Goal: Task Accomplishment & Management: Use online tool/utility

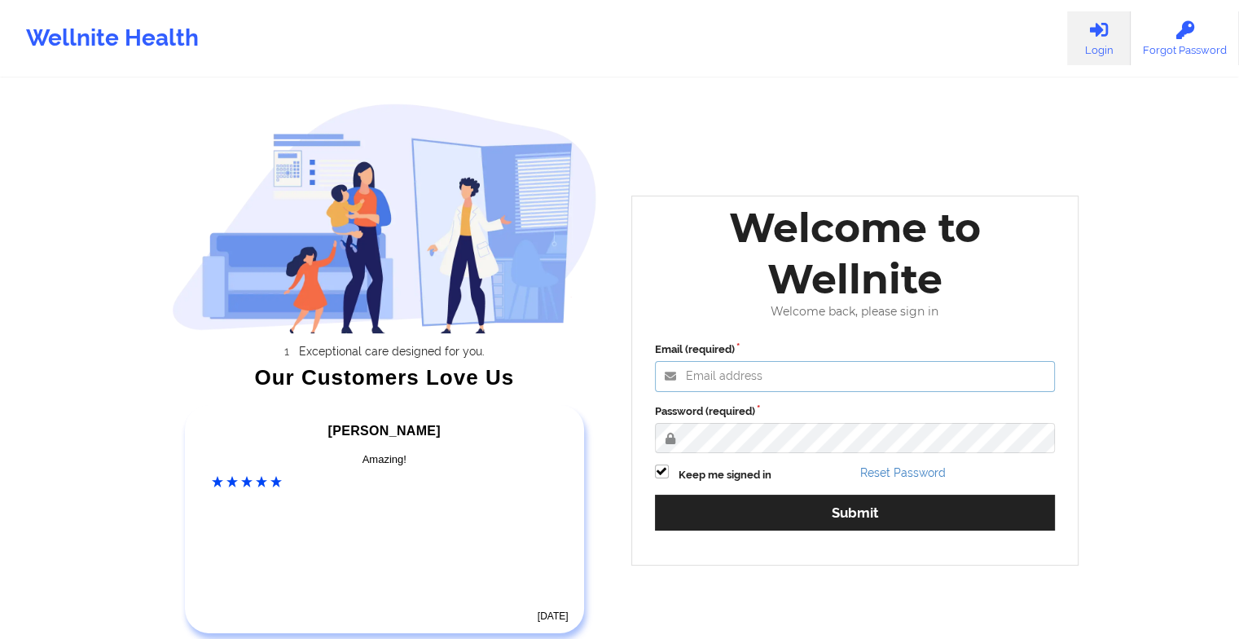
type input "[EMAIL_ADDRESS][DOMAIN_NAME]"
click at [662, 464] on label at bounding box center [662, 464] width 14 height 0
click at [662, 474] on input "Keep me signed in" at bounding box center [662, 471] width 14 height 14
click at [662, 464] on label at bounding box center [662, 464] width 14 height 0
click at [662, 474] on input "Keep me signed in" at bounding box center [662, 471] width 14 height 14
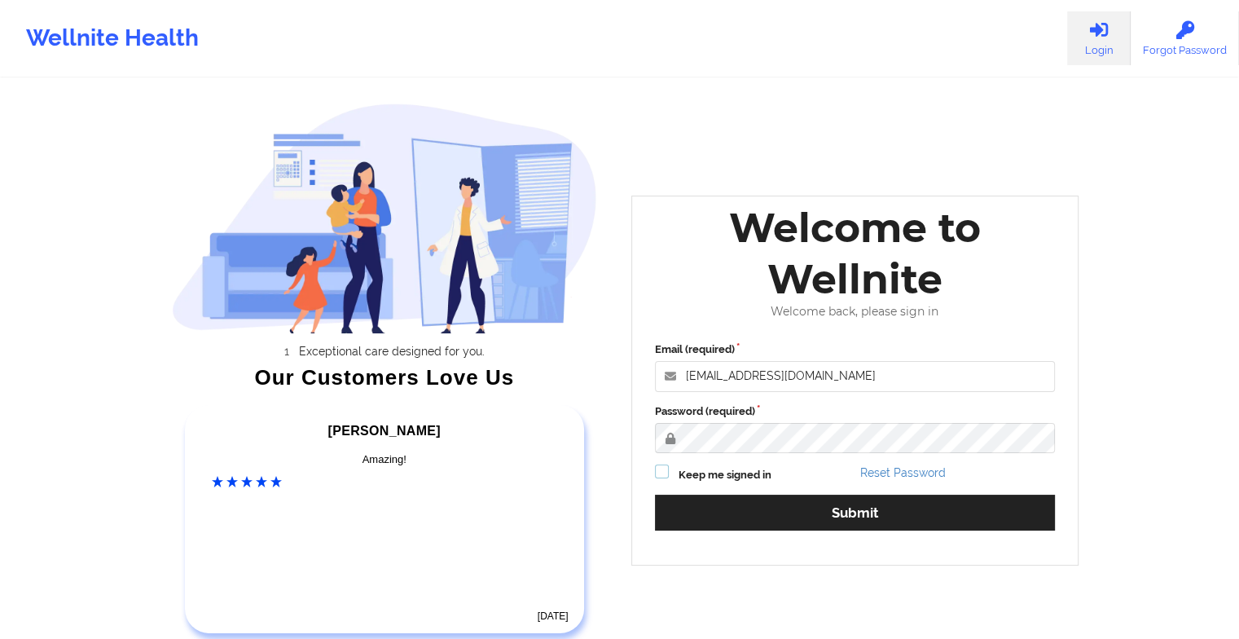
checkbox input "true"
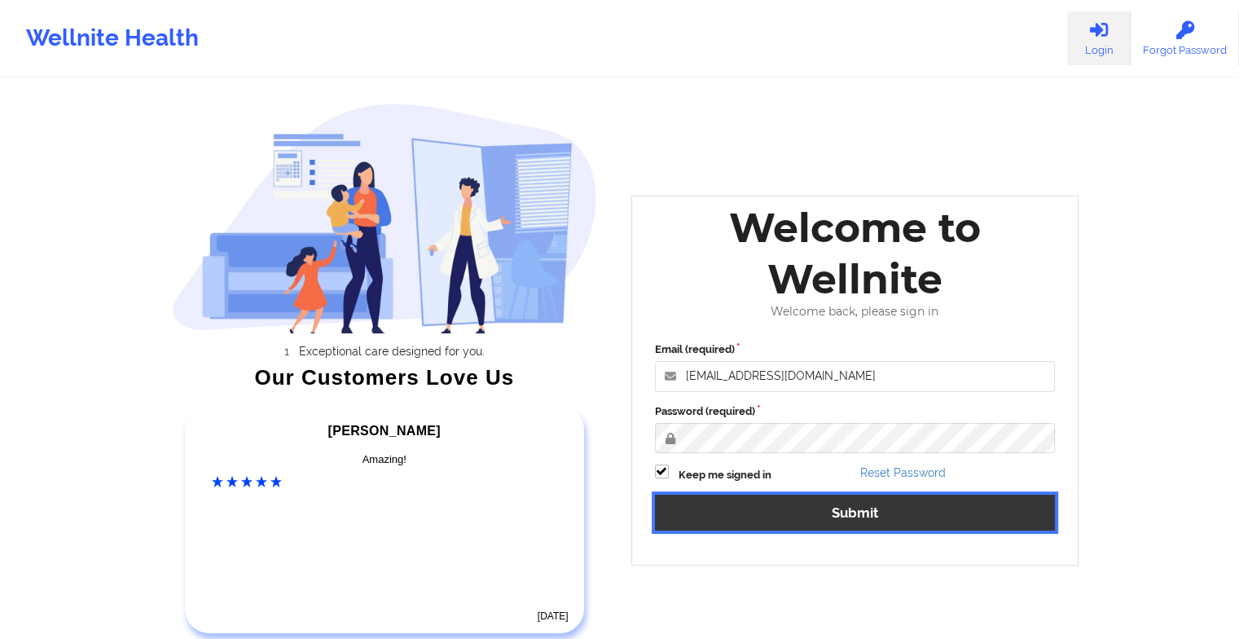
click at [712, 520] on button "Submit" at bounding box center [855, 512] width 401 height 35
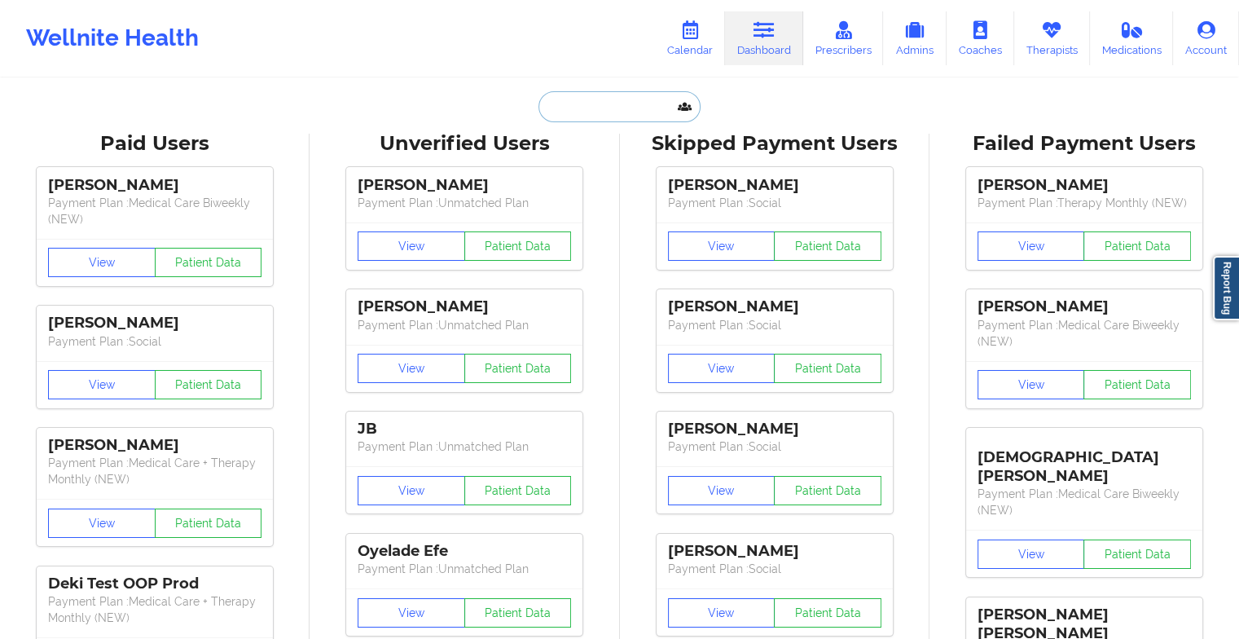
click at [567, 111] on input "text" at bounding box center [619, 106] width 161 height 31
click at [709, 29] on link "Calendar" at bounding box center [690, 38] width 70 height 54
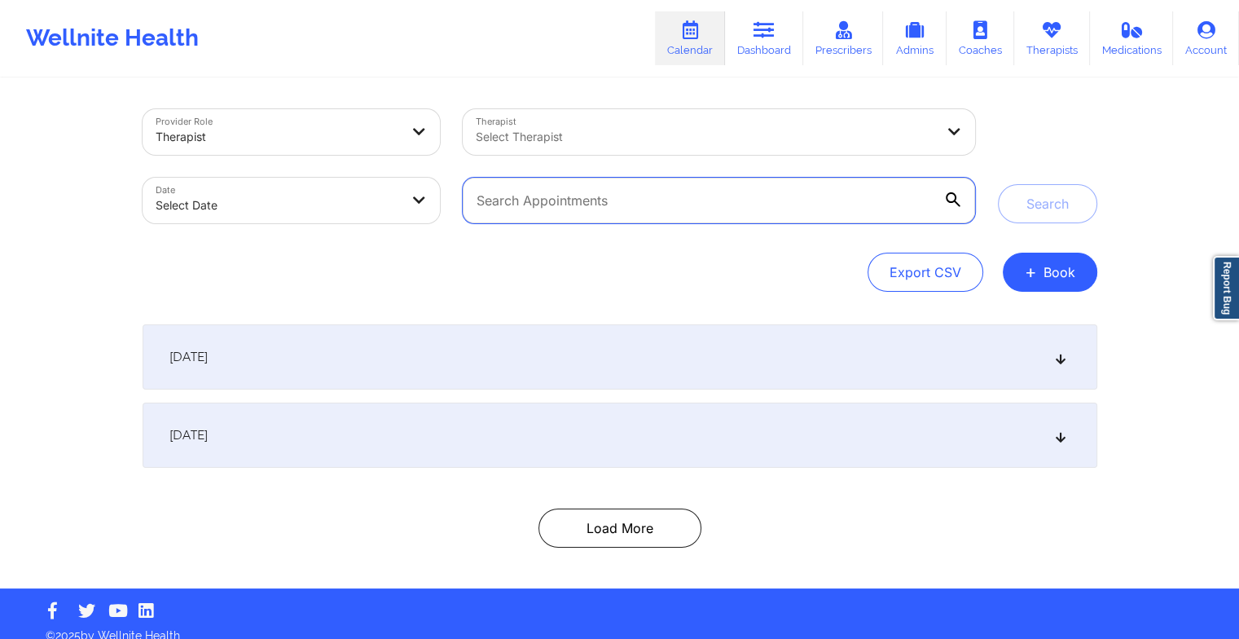
click at [591, 197] on input "text" at bounding box center [719, 201] width 512 height 46
type input "[PERSON_NAME]"
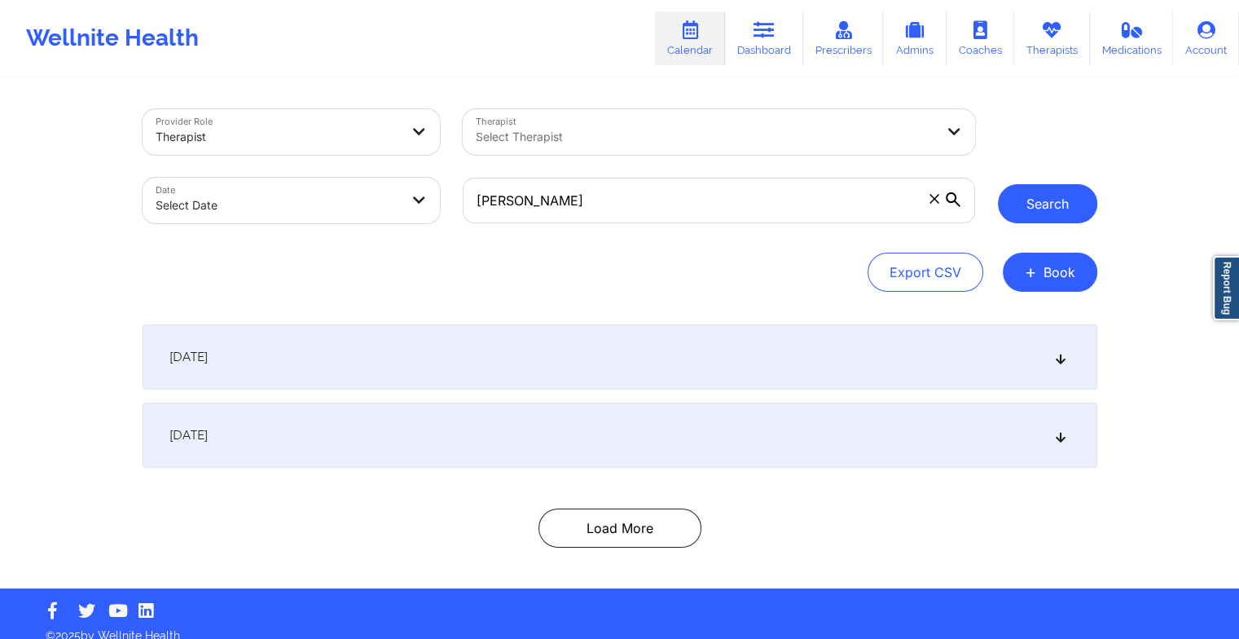
click at [1062, 196] on button "Search" at bounding box center [1047, 203] width 99 height 39
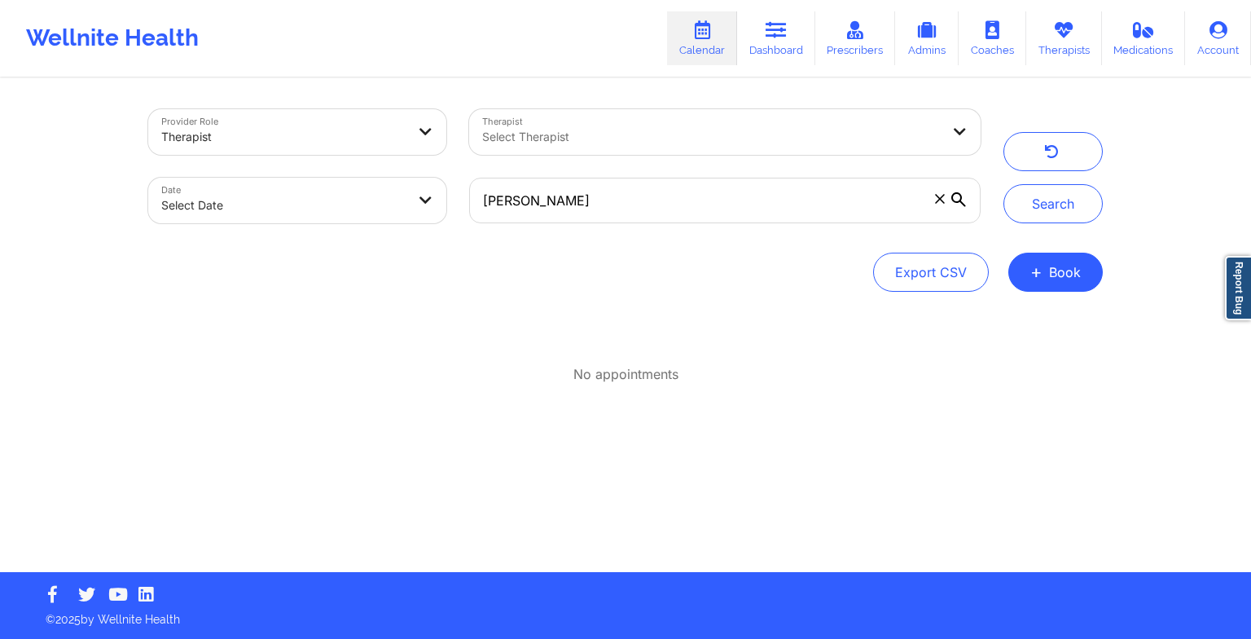
select select "2025-8"
select select "2025-9"
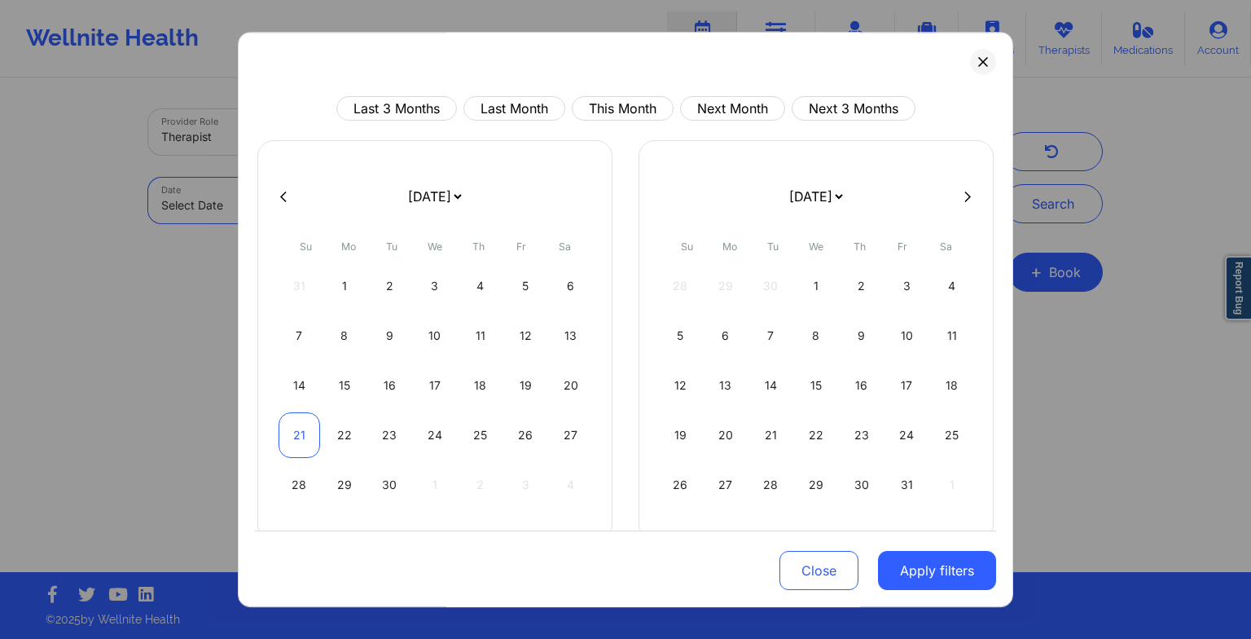
click at [310, 420] on div "21" at bounding box center [300, 435] width 42 height 46
select select "2025-8"
select select "2025-9"
select select "2025-8"
select select "2025-9"
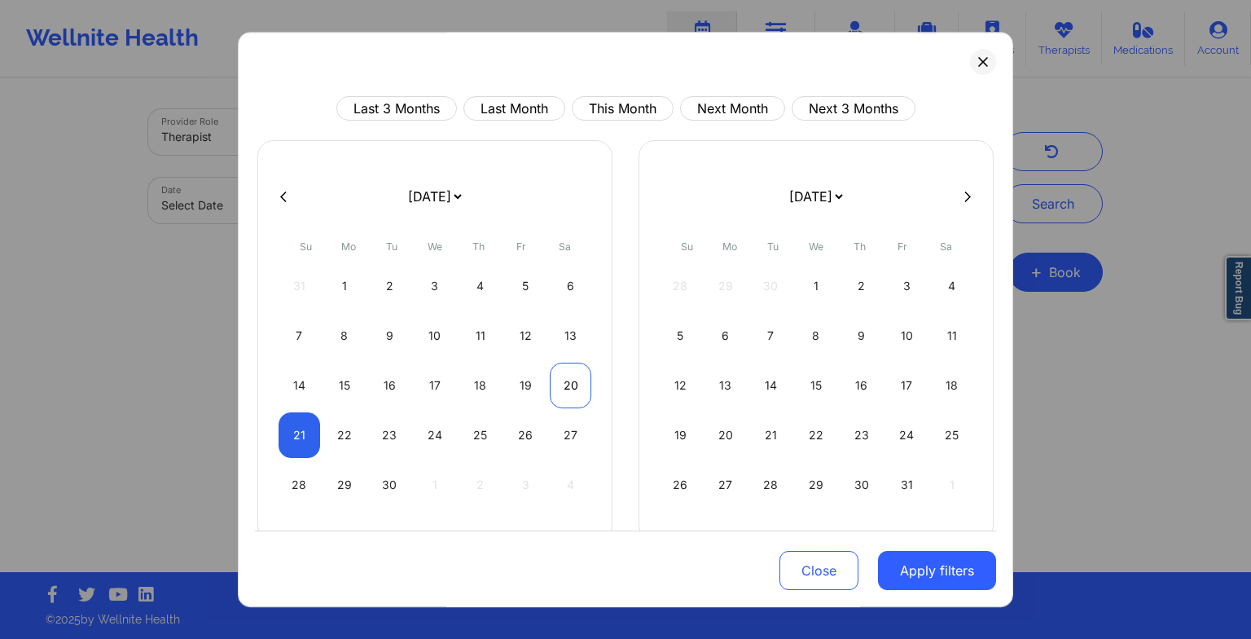
click at [572, 382] on div "20" at bounding box center [571, 386] width 42 height 46
select select "2025-8"
select select "2025-9"
click at [572, 382] on div "20" at bounding box center [571, 386] width 42 height 46
select select "2025-8"
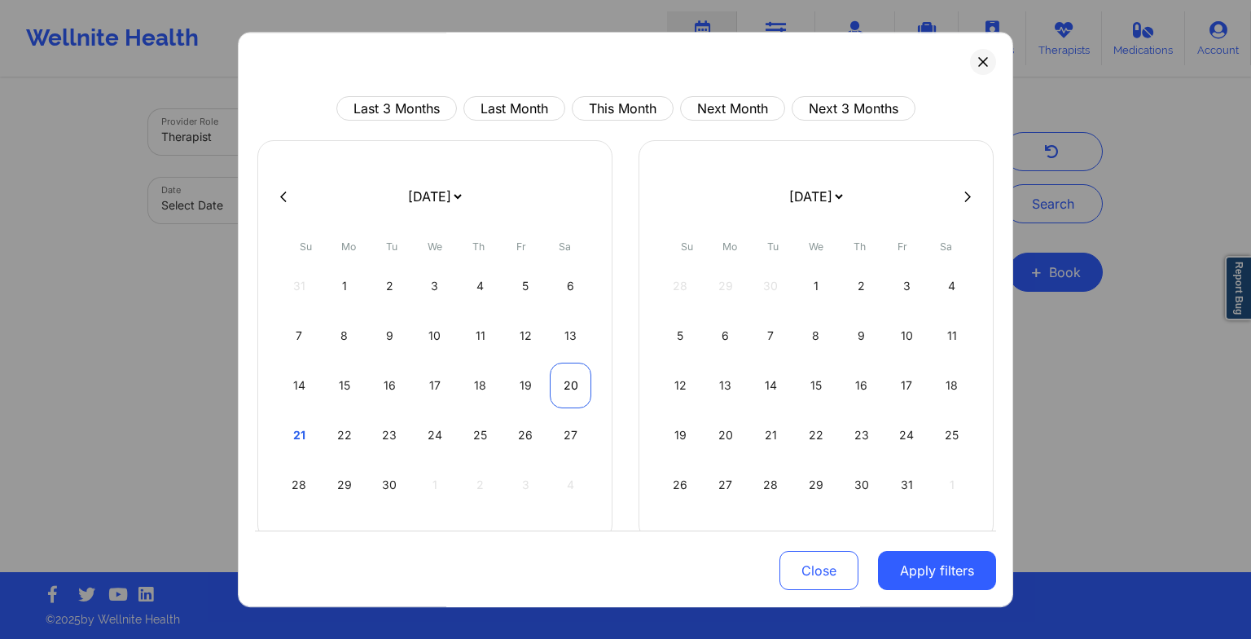
select select "2025-9"
click at [572, 382] on div "20" at bounding box center [571, 386] width 42 height 46
select select "2025-8"
select select "2025-9"
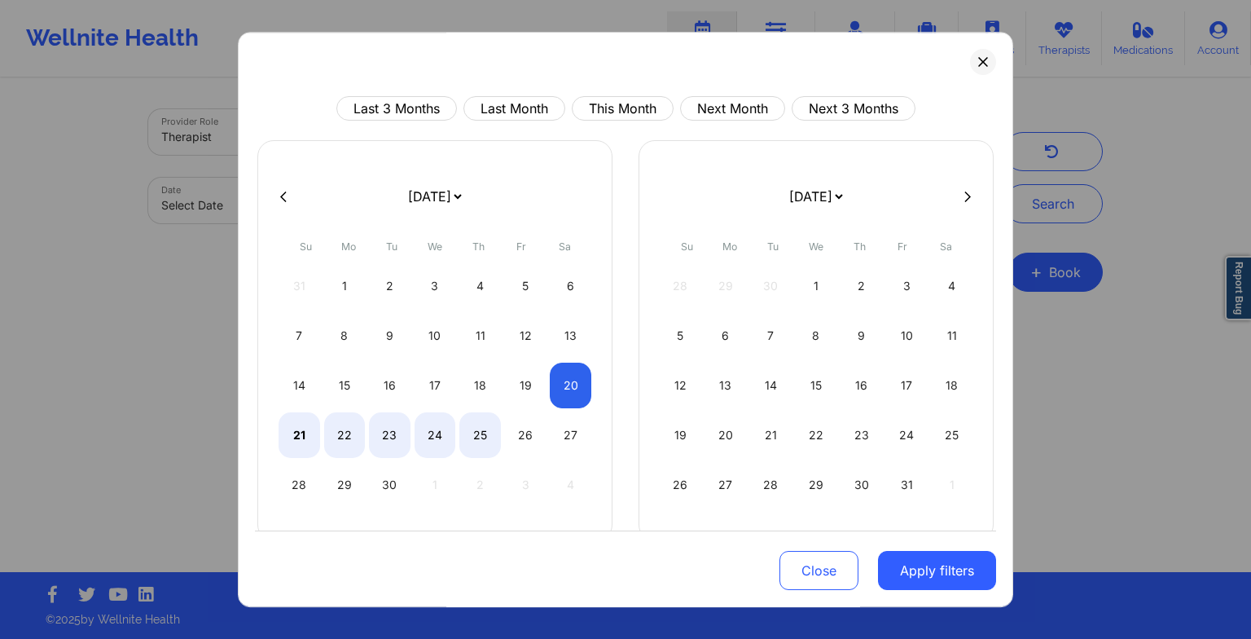
select select "2025-8"
select select "2025-9"
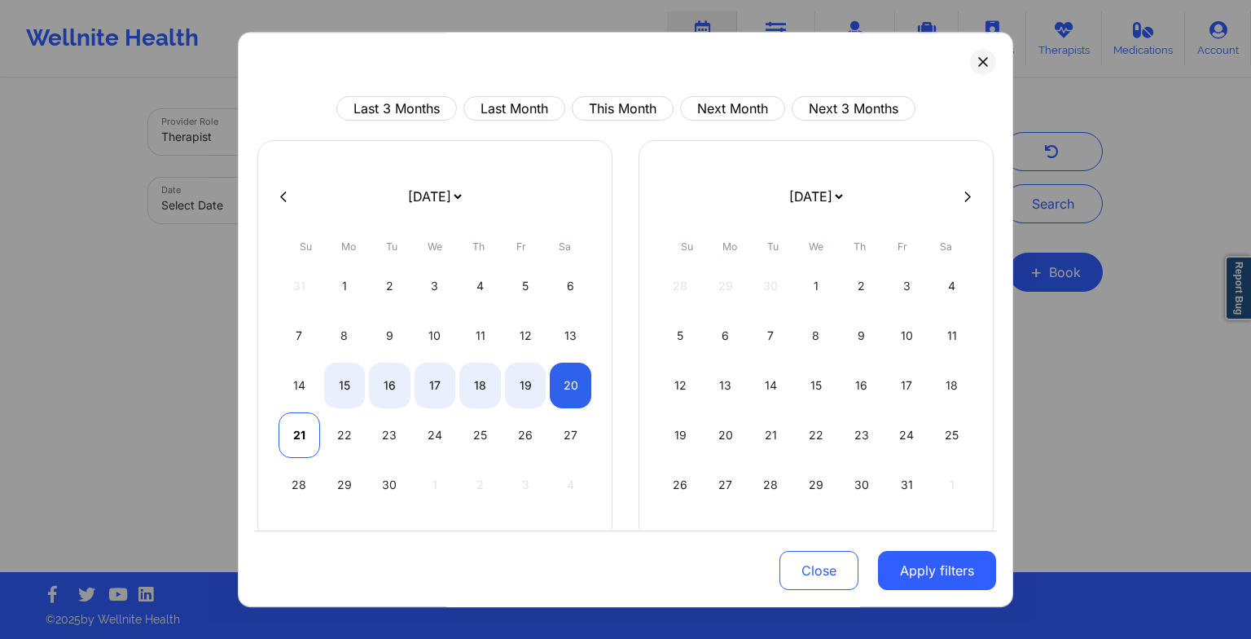
select select "2025-8"
select select "2025-9"
click at [308, 447] on div "21" at bounding box center [300, 435] width 42 height 46
select select "2025-8"
select select "2025-9"
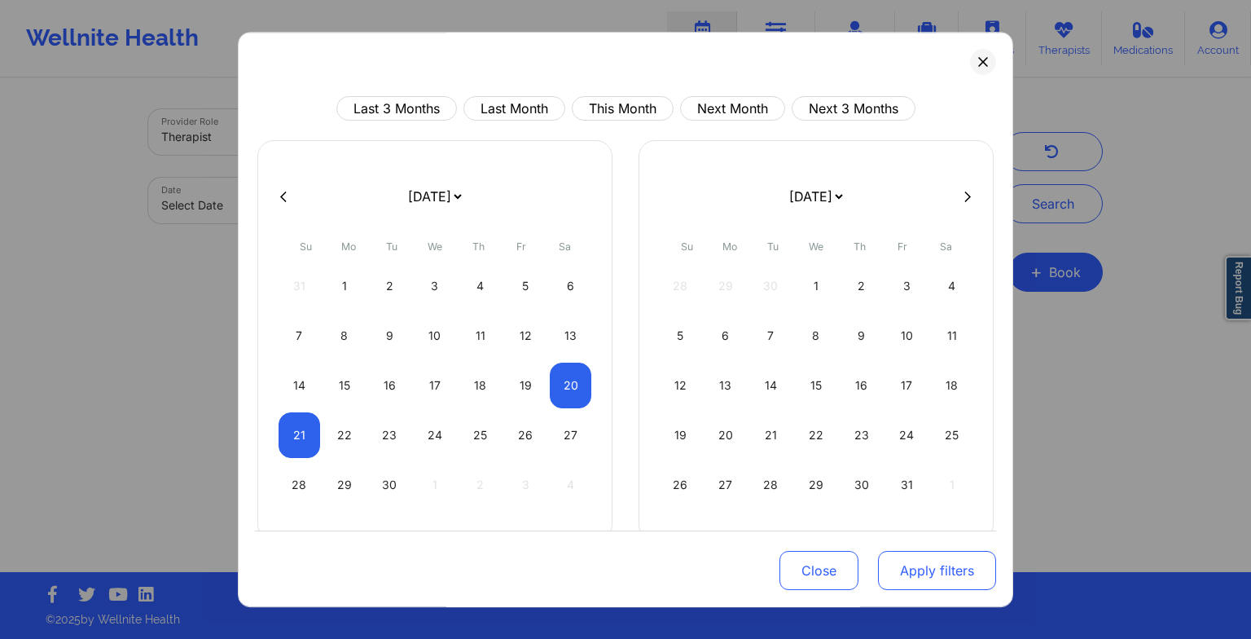
click at [911, 558] on button "Apply filters" at bounding box center [937, 570] width 118 height 39
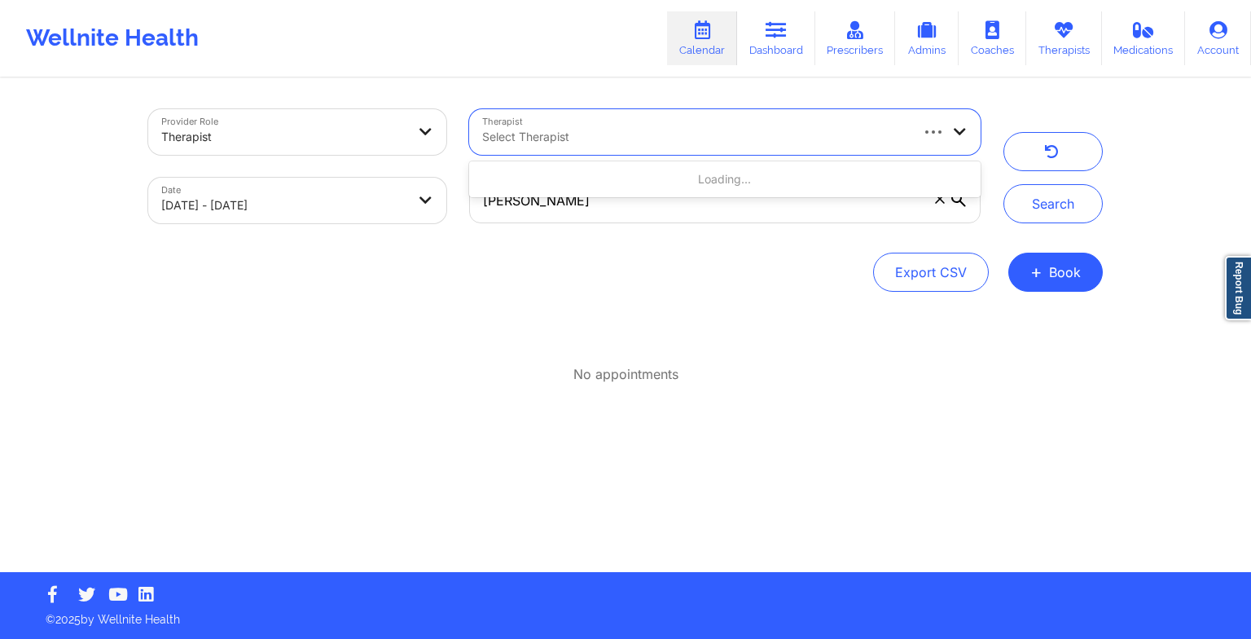
click at [541, 150] on div "Select Therapist" at bounding box center [689, 132] width 441 height 46
click at [1049, 168] on button "button" at bounding box center [1053, 151] width 99 height 39
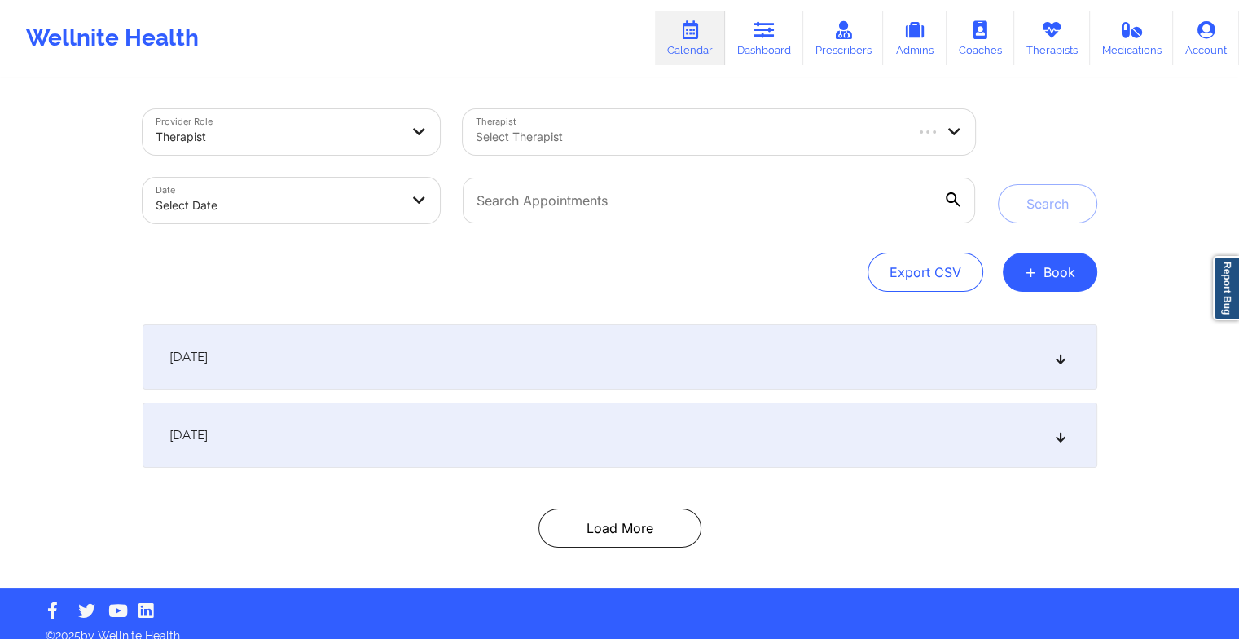
click at [517, 432] on div "[DATE]" at bounding box center [620, 434] width 955 height 65
